Goal: Information Seeking & Learning: Learn about a topic

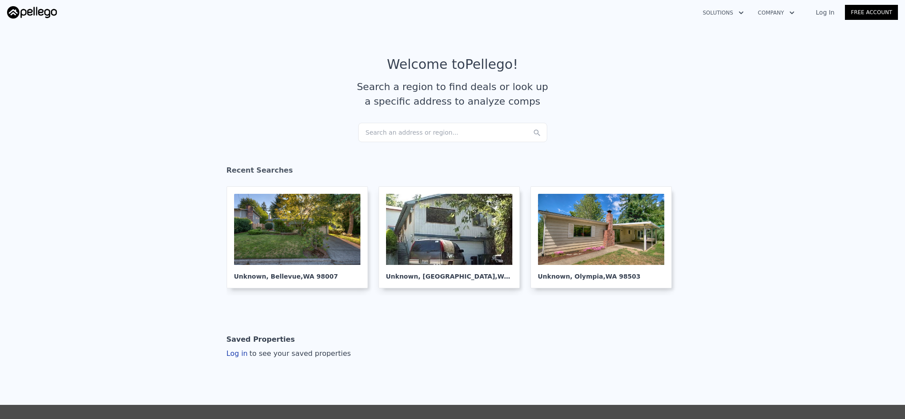
click at [426, 130] on div "Search an address or region..." at bounding box center [452, 132] width 189 height 19
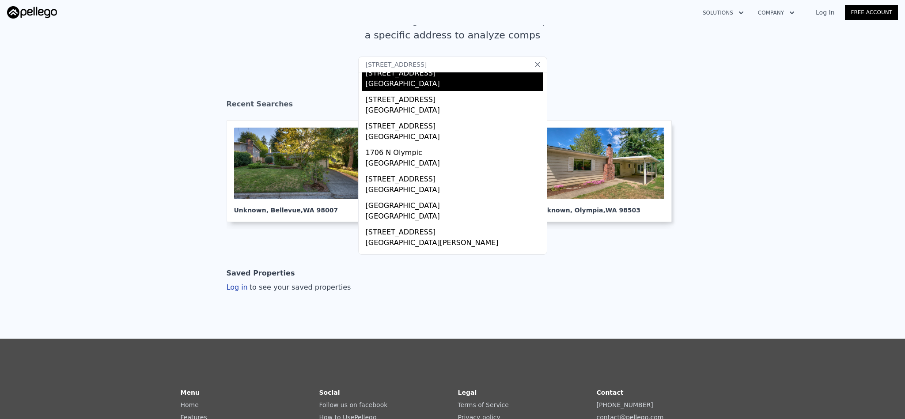
scroll to position [66, 0]
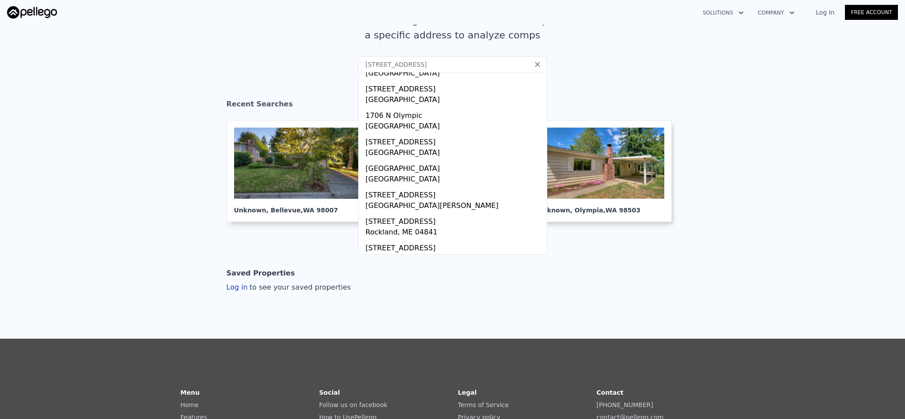
drag, startPoint x: 433, startPoint y: 65, endPoint x: 264, endPoint y: 63, distance: 169.1
click at [264, 63] on section "Welcome to Pellego ! Search a region to find deals or look up a specific addres…" at bounding box center [452, 23] width 905 height 137
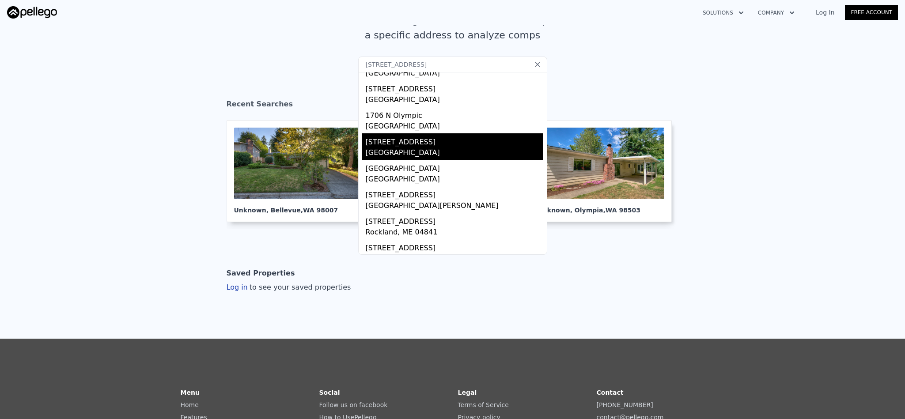
paste input "[GEOGRAPHIC_DATA]"
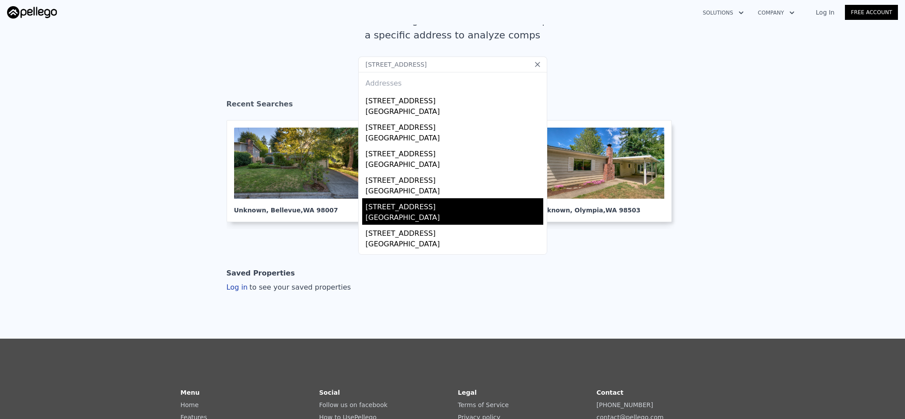
scroll to position [0, 0]
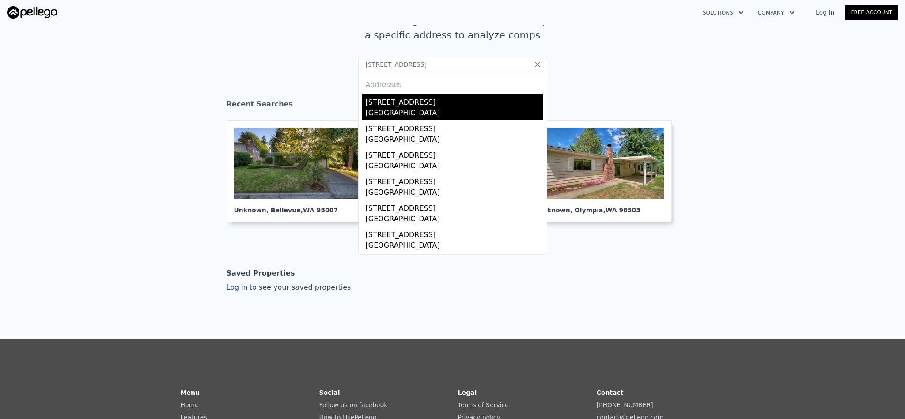
type input "[STREET_ADDRESS]"
click at [419, 105] on div "[STREET_ADDRESS]" at bounding box center [454, 101] width 177 height 14
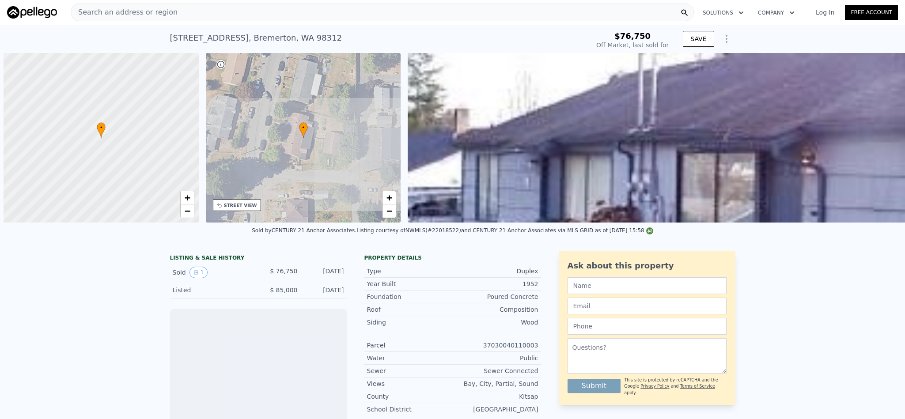
scroll to position [0, 3]
